Goal: Communication & Community: Share content

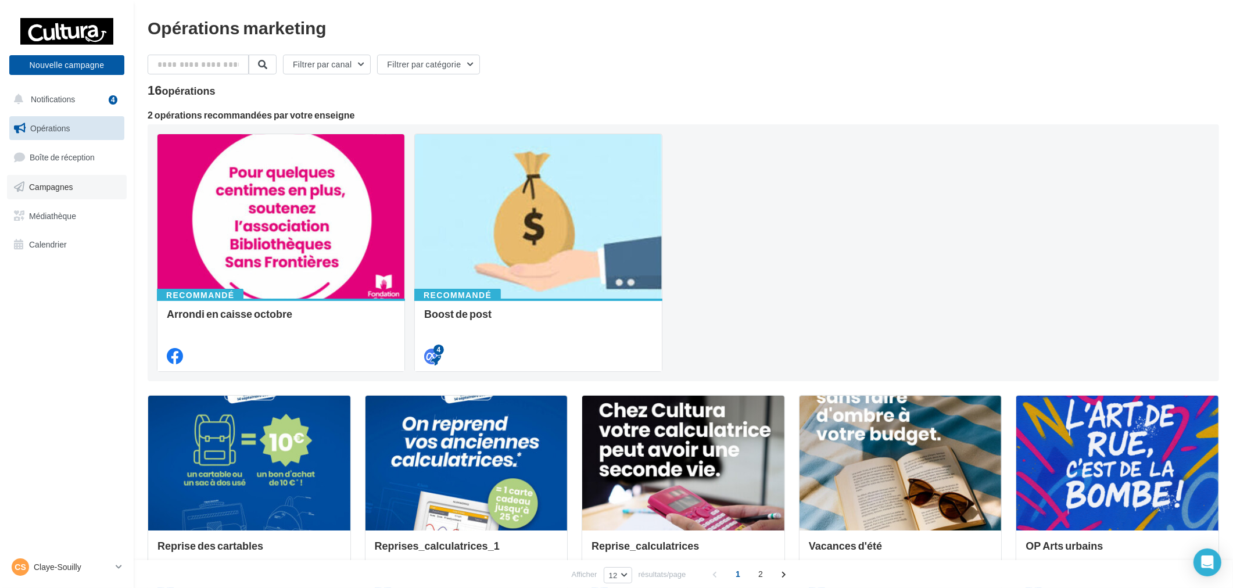
click at [50, 189] on span "Campagnes" at bounding box center [51, 187] width 44 height 10
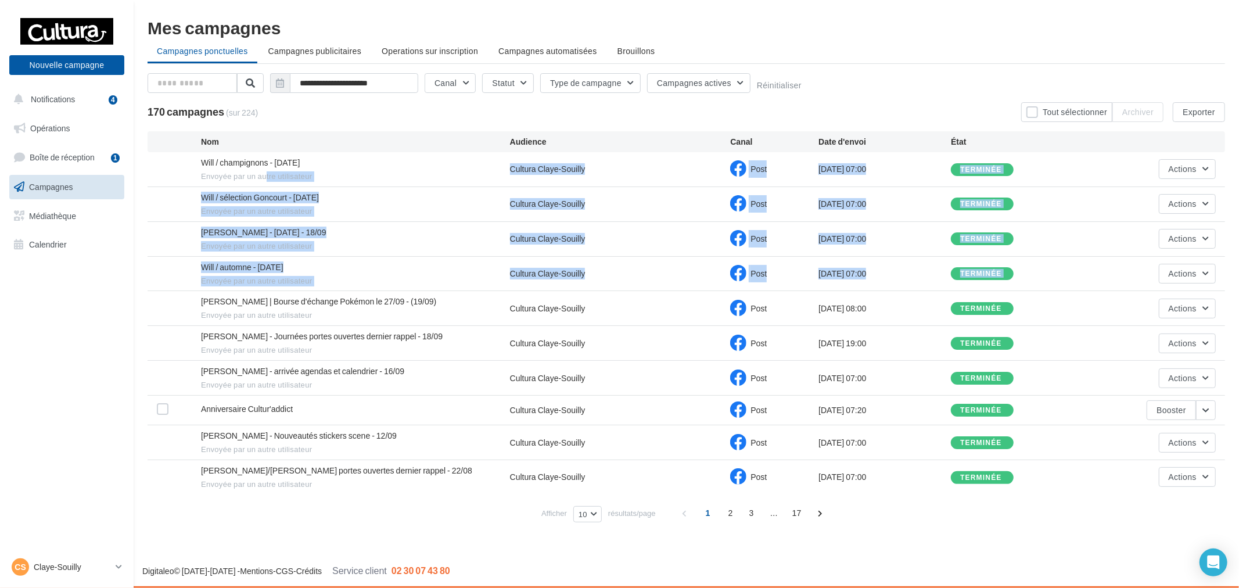
drag, startPoint x: 266, startPoint y: 180, endPoint x: 321, endPoint y: 314, distance: 145.1
click at [317, 312] on div "Will / champignons - 26.09.25 Envoyée par un autre utilisateur Cultura Claye-So…" at bounding box center [687, 323] width 1078 height 342
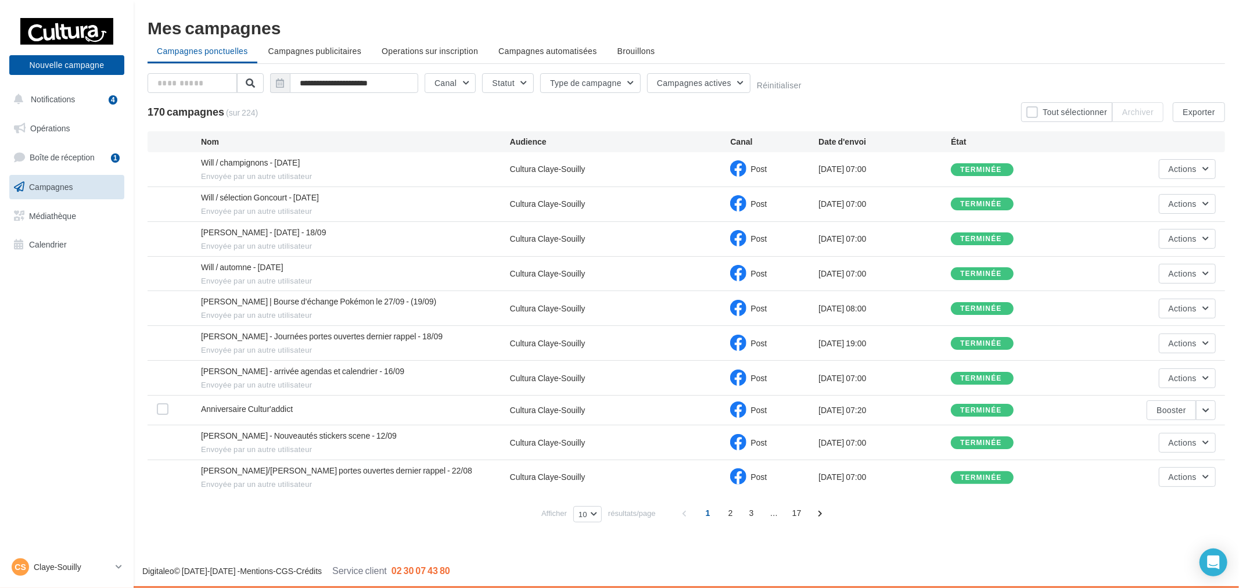
click at [446, 349] on span "Envoyée par un autre utilisateur" at bounding box center [355, 350] width 309 height 10
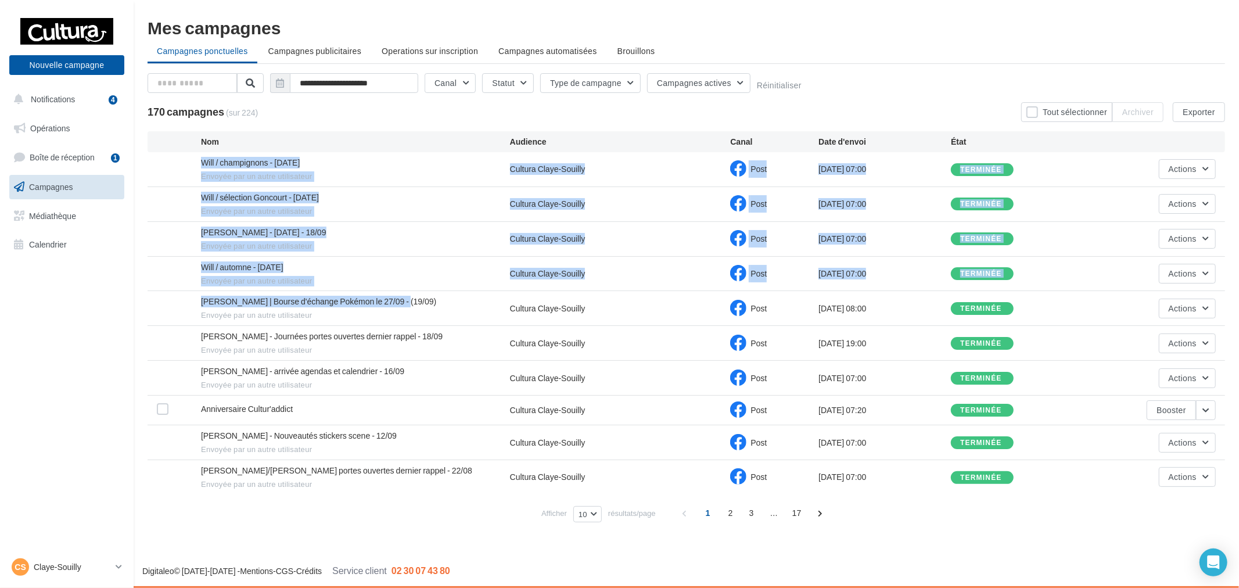
drag, startPoint x: 275, startPoint y: 160, endPoint x: 480, endPoint y: 314, distance: 256.5
click at [480, 314] on div "Will / champignons - 26.09.25 Envoyée par un autre utilisateur Cultura Claye-So…" at bounding box center [687, 323] width 1078 height 342
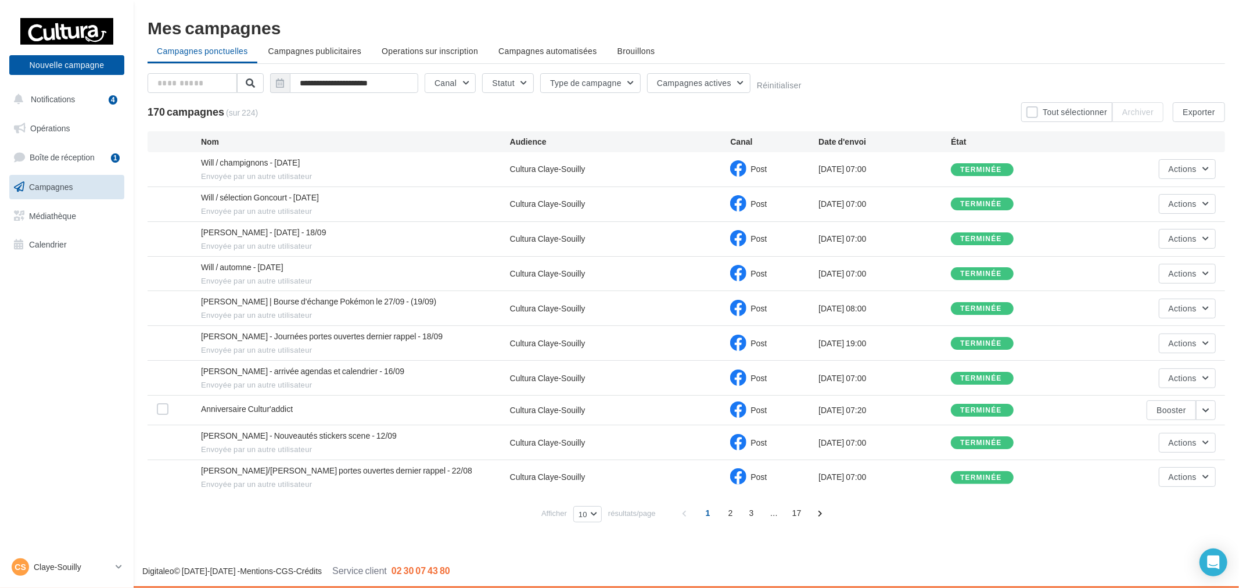
click at [643, 318] on div "Alexis | Bourse d'échange Pokémon le 27/09 - (19/09) Envoyée par un autre utili…" at bounding box center [687, 308] width 1078 height 34
click at [112, 66] on button "Nouvelle campagne" at bounding box center [66, 65] width 115 height 20
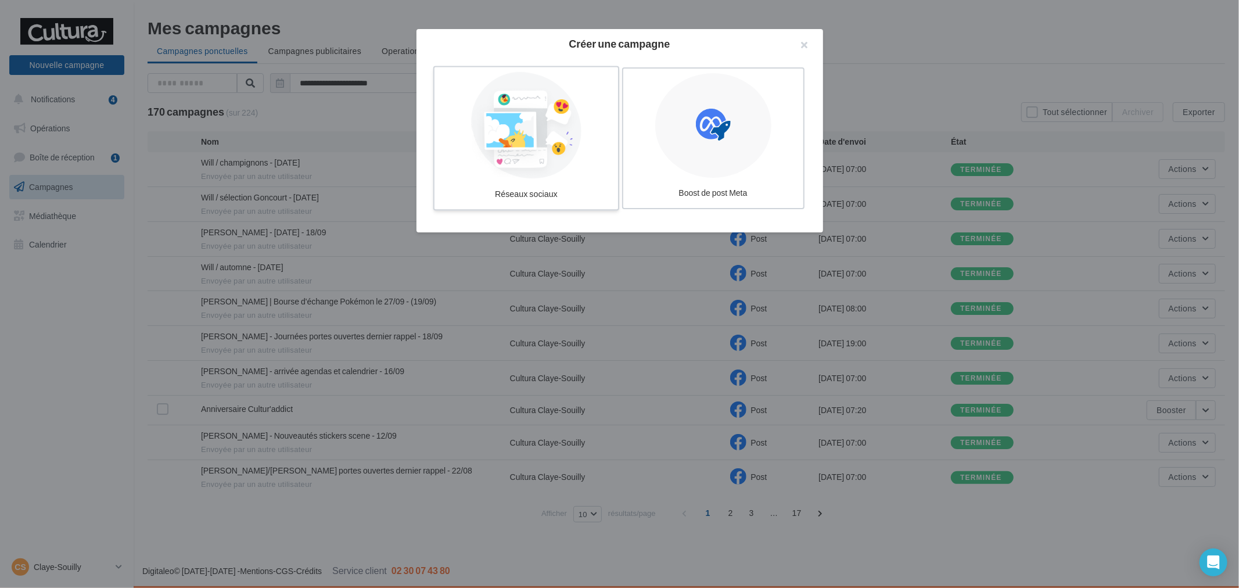
click at [478, 146] on div at bounding box center [526, 125] width 174 height 107
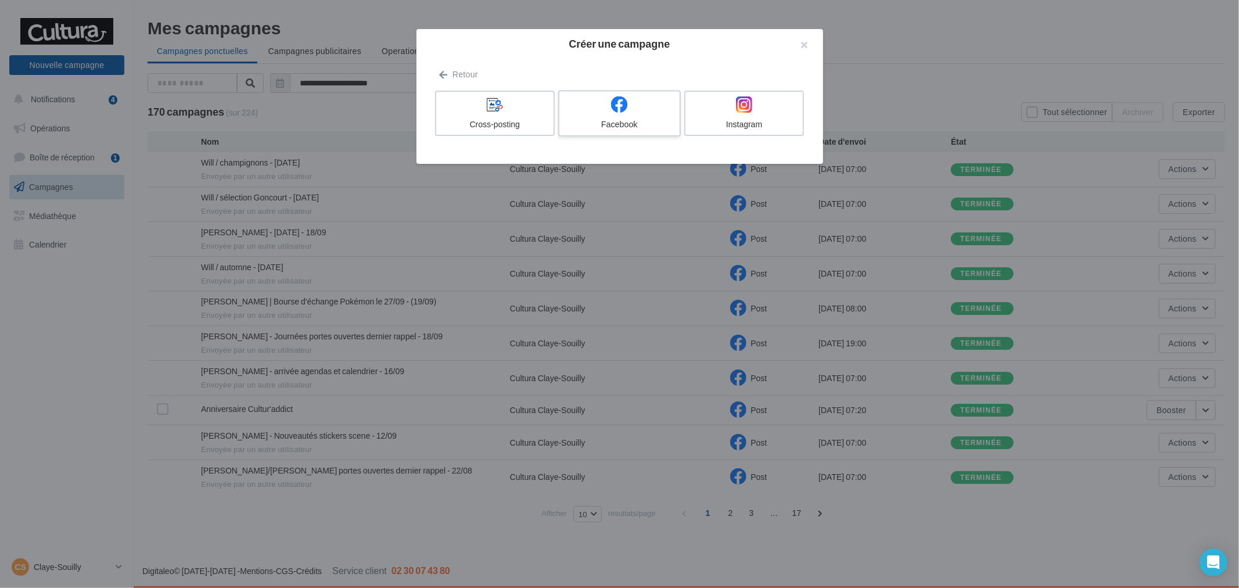
click at [637, 117] on label "Facebook" at bounding box center [619, 113] width 123 height 46
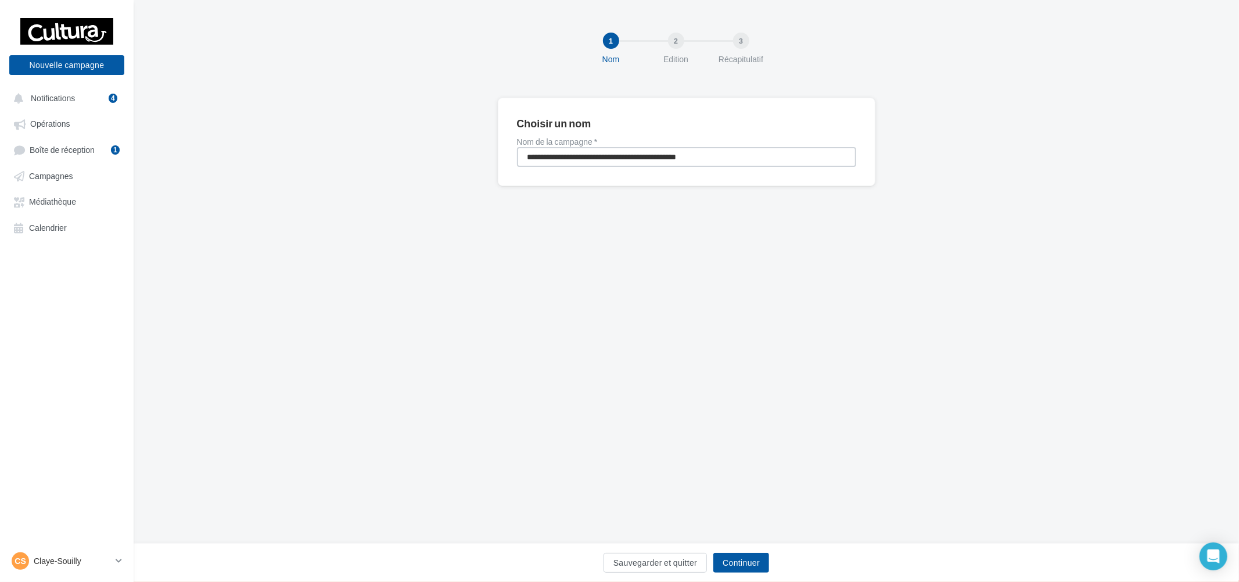
drag, startPoint x: 732, startPoint y: 151, endPoint x: 311, endPoint y: 155, distance: 421.3
click at [311, 155] on div "**********" at bounding box center [687, 161] width 1106 height 126
type input "**********"
click at [762, 577] on div "Sauvegarder et quitter Continuer" at bounding box center [687, 562] width 1106 height 39
click at [765, 558] on button "Continuer" at bounding box center [742, 563] width 56 height 20
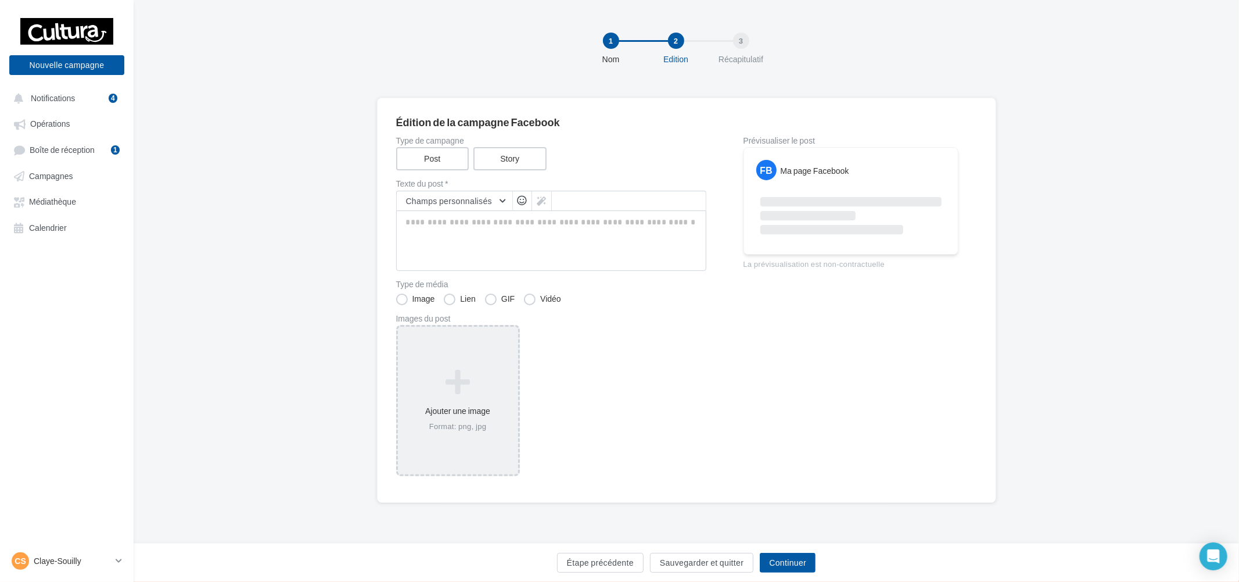
click at [461, 407] on div "Ajouter une image Format: png, jpg" at bounding box center [458, 400] width 120 height 74
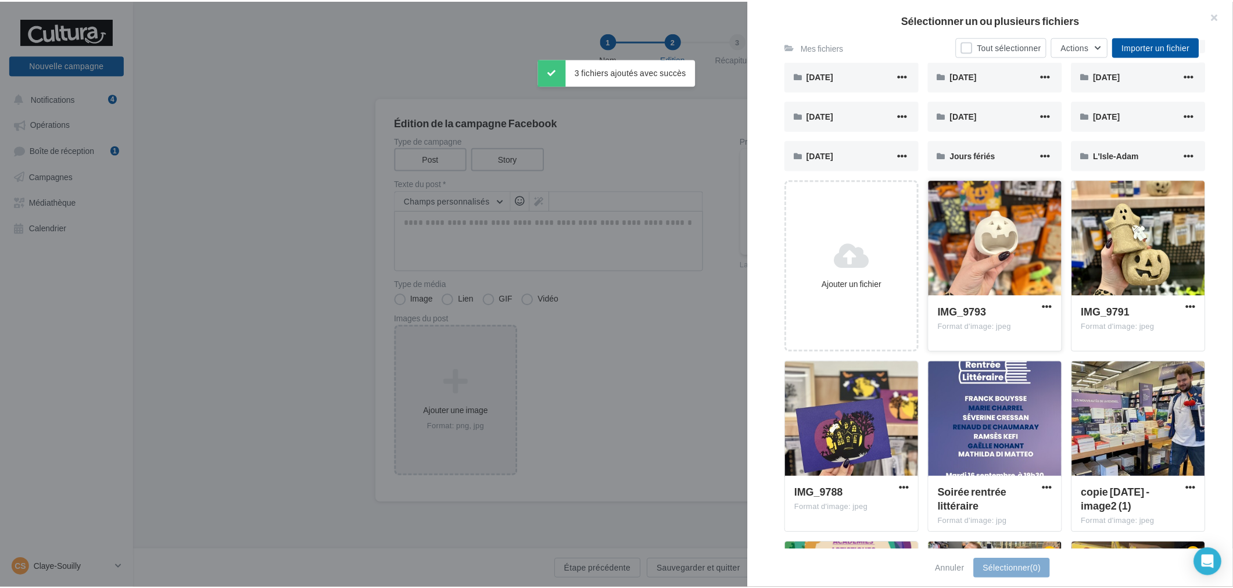
scroll to position [193, 0]
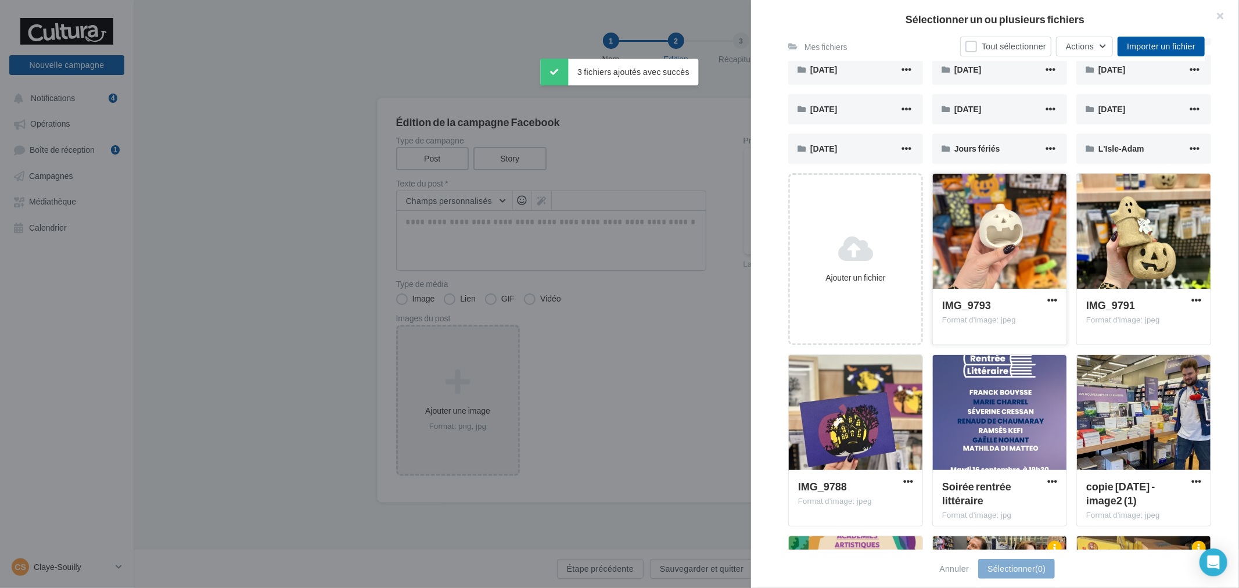
click at [1001, 274] on div at bounding box center [1000, 232] width 134 height 116
click at [881, 417] on div at bounding box center [856, 413] width 134 height 116
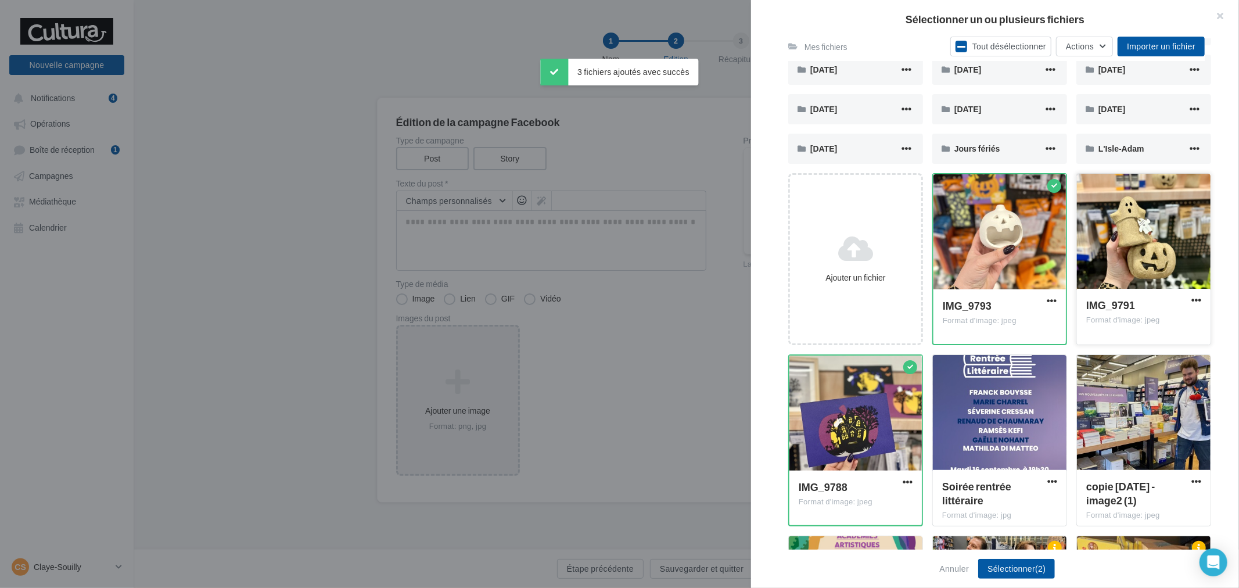
click at [1118, 228] on div at bounding box center [1144, 232] width 134 height 116
click at [1017, 553] on div "Annuler Sélectionner (3)" at bounding box center [995, 569] width 488 height 38
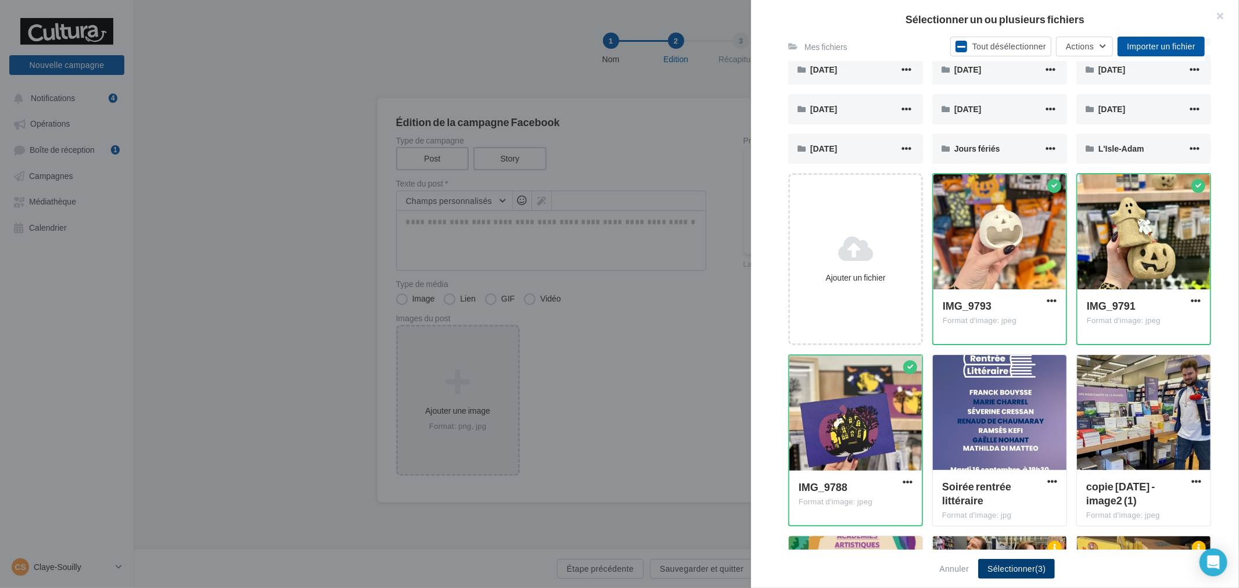
click at [1028, 570] on button "Sélectionner (3)" at bounding box center [1017, 569] width 77 height 20
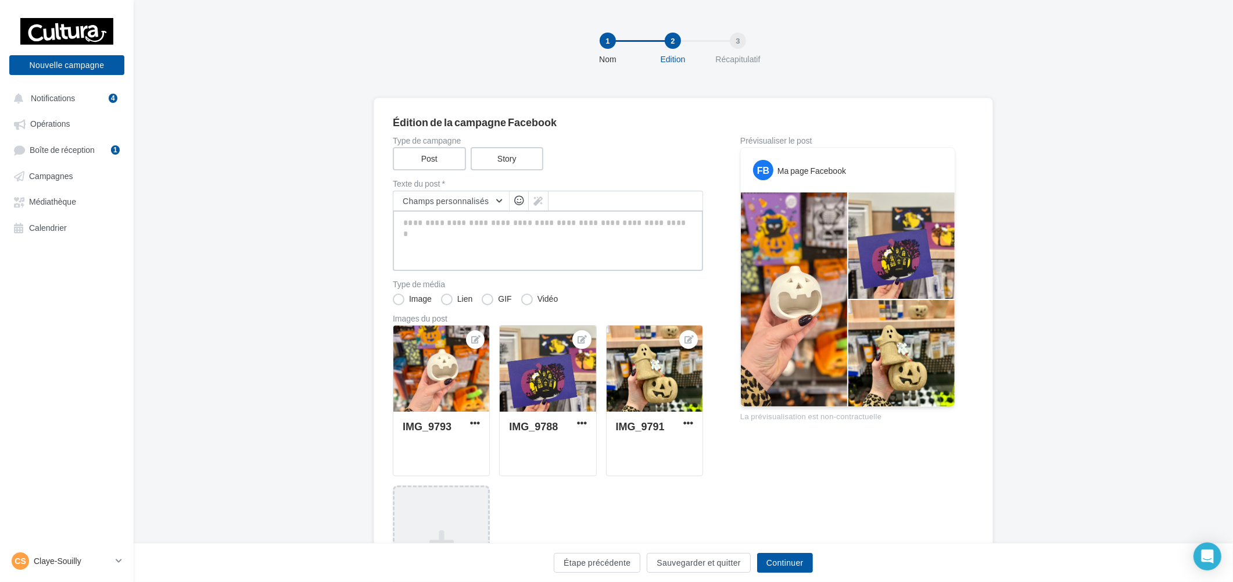
click at [509, 231] on textarea at bounding box center [548, 240] width 310 height 60
paste textarea "**********"
type textarea "**********"
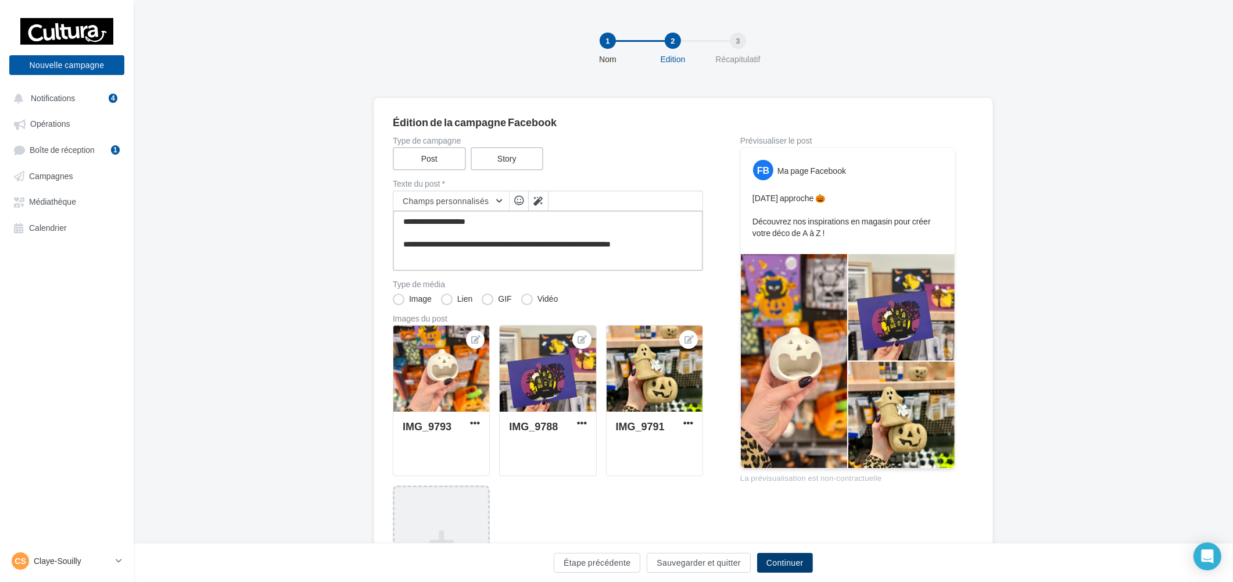
type textarea "**********"
click at [790, 559] on button "Continuer" at bounding box center [785, 563] width 56 height 20
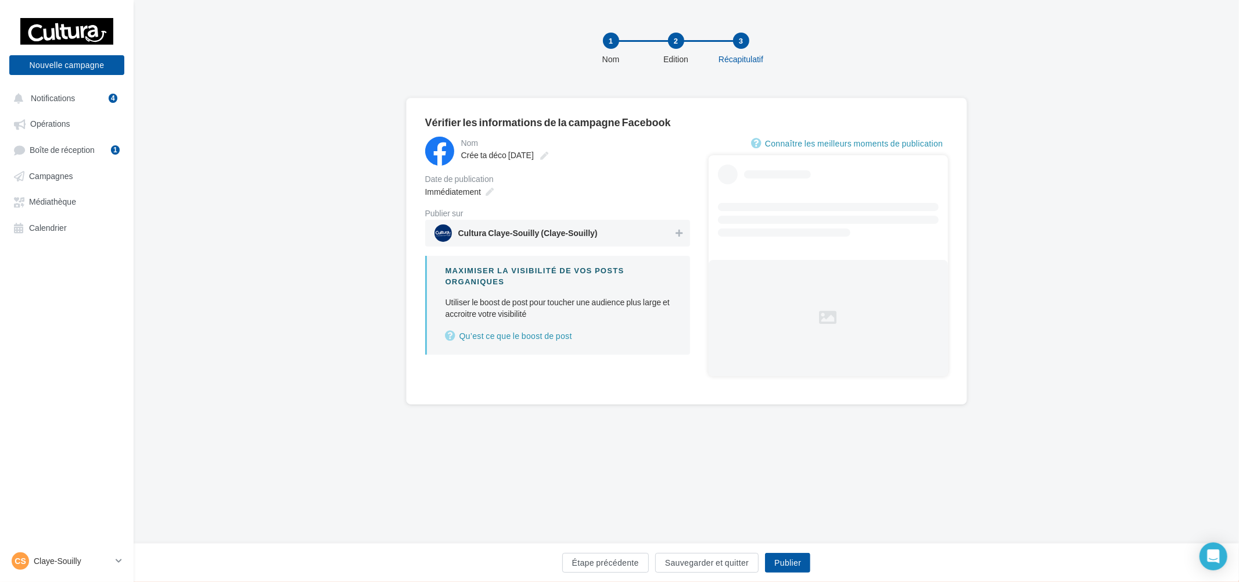
click at [577, 235] on span "Cultura Claye-Souilly (Claye-Souilly)" at bounding box center [527, 235] width 139 height 13
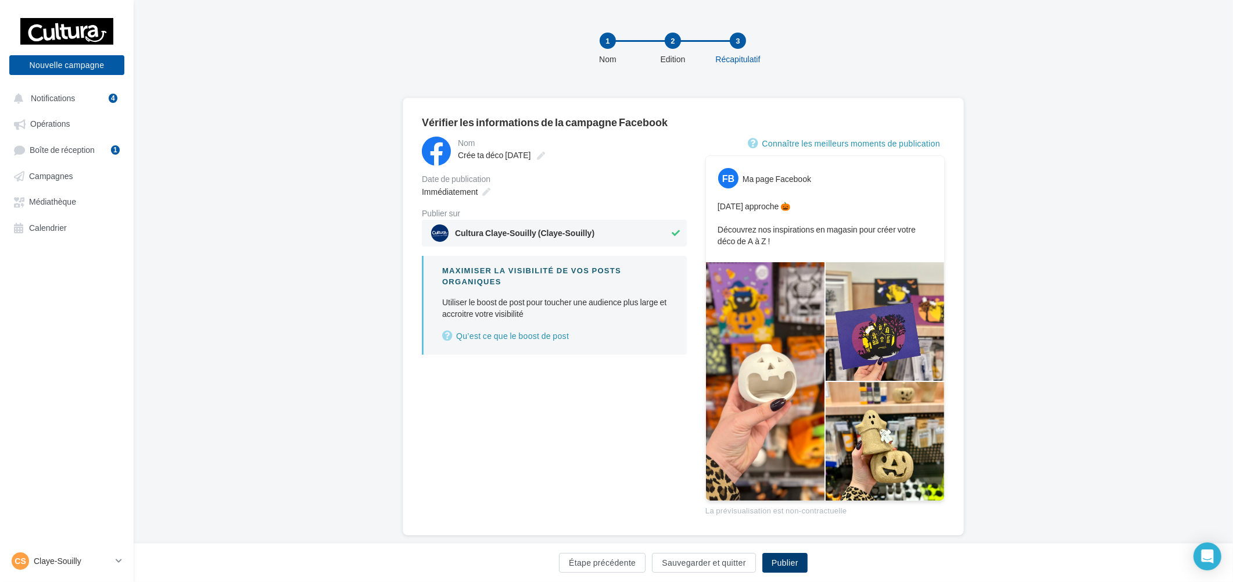
click at [799, 566] on button "Publier" at bounding box center [784, 563] width 45 height 20
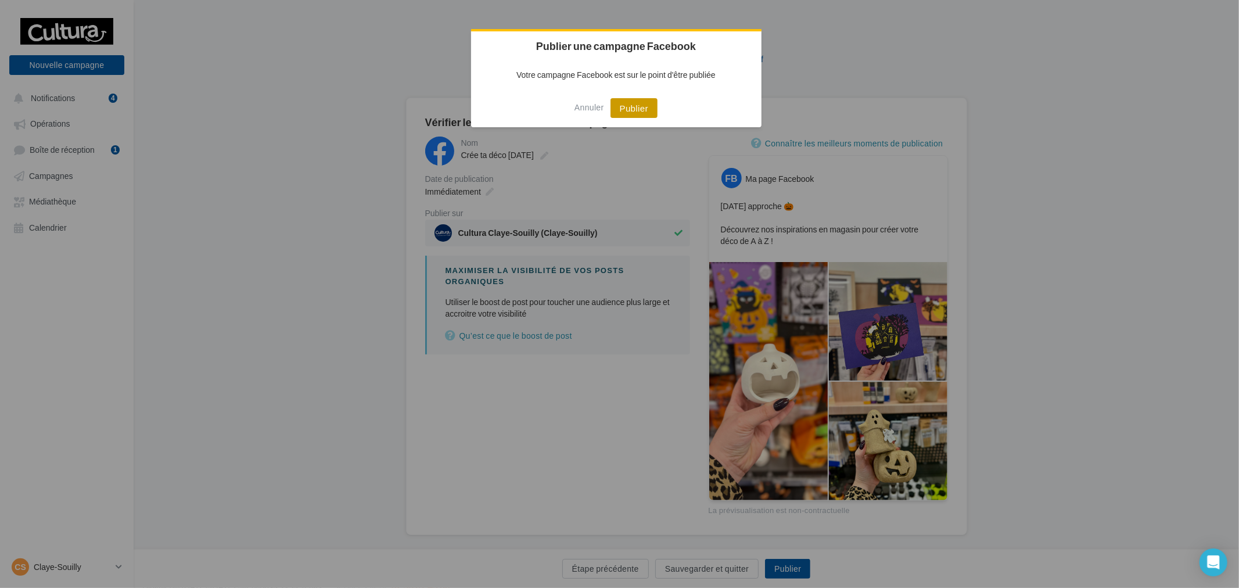
click at [630, 101] on button "Publier" at bounding box center [634, 108] width 47 height 20
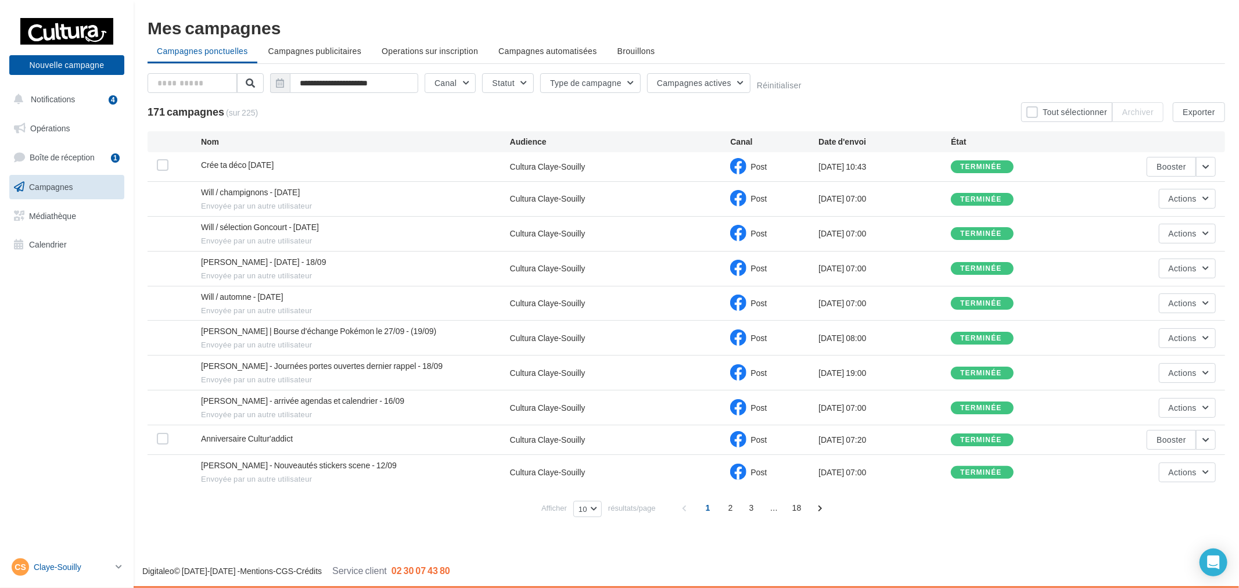
click at [93, 556] on link "CS Claye-Souilly r.duriaux3@cultura.fr" at bounding box center [66, 567] width 115 height 22
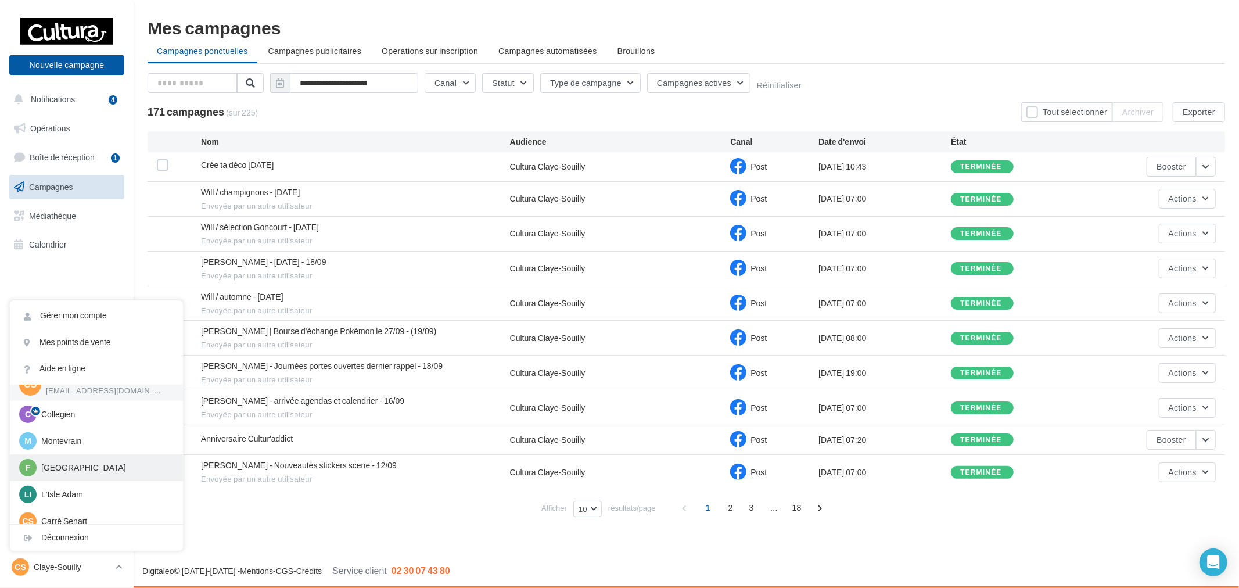
scroll to position [64, 0]
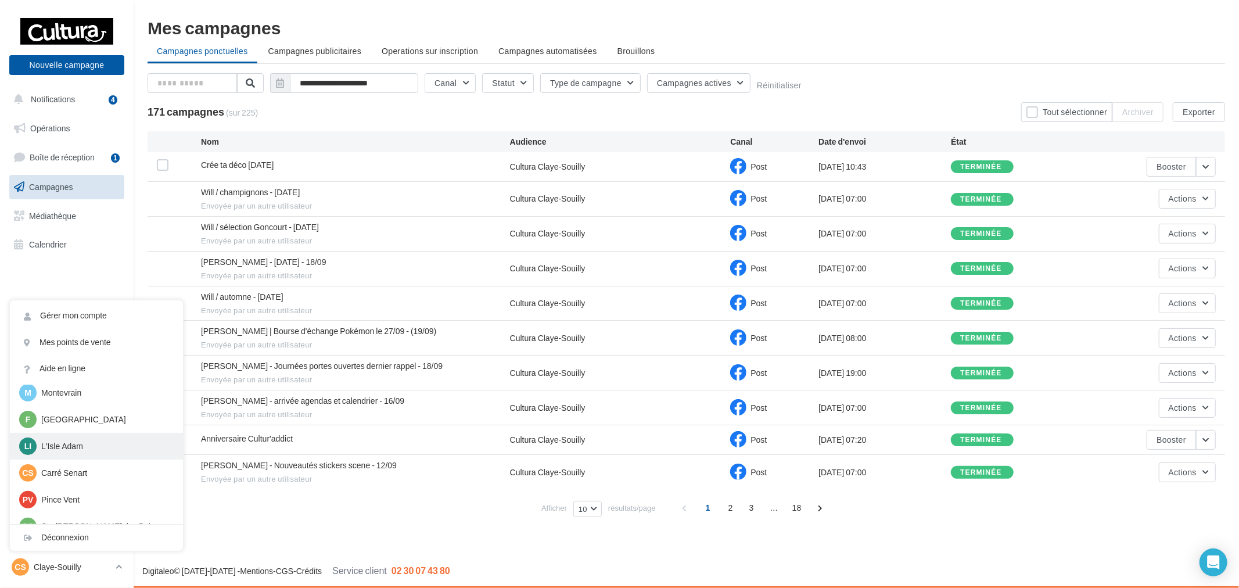
click at [113, 449] on p "L'Isle Adam" at bounding box center [105, 446] width 128 height 12
